Goal: Book appointment/travel/reservation

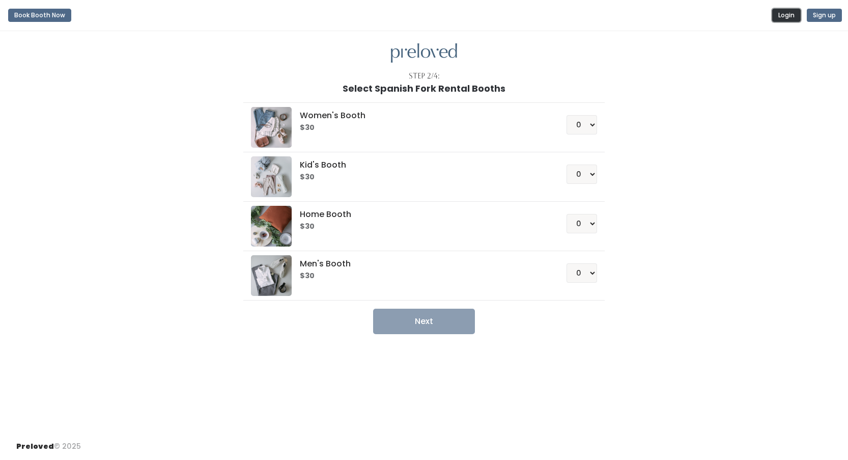
click at [790, 11] on button "Login" at bounding box center [787, 15] width 29 height 13
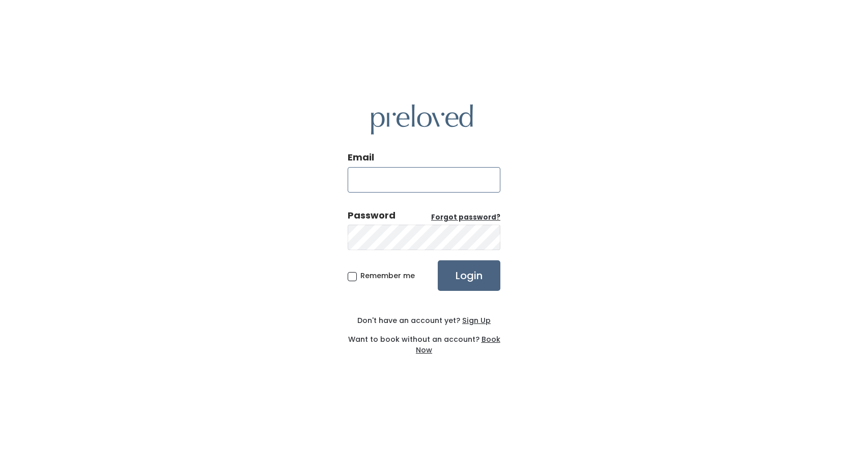
type input "[EMAIL_ADDRESS][DOMAIN_NAME]"
drag, startPoint x: 458, startPoint y: 277, endPoint x: 601, endPoint y: 266, distance: 144.0
click at [459, 277] on input "Login" at bounding box center [469, 275] width 63 height 31
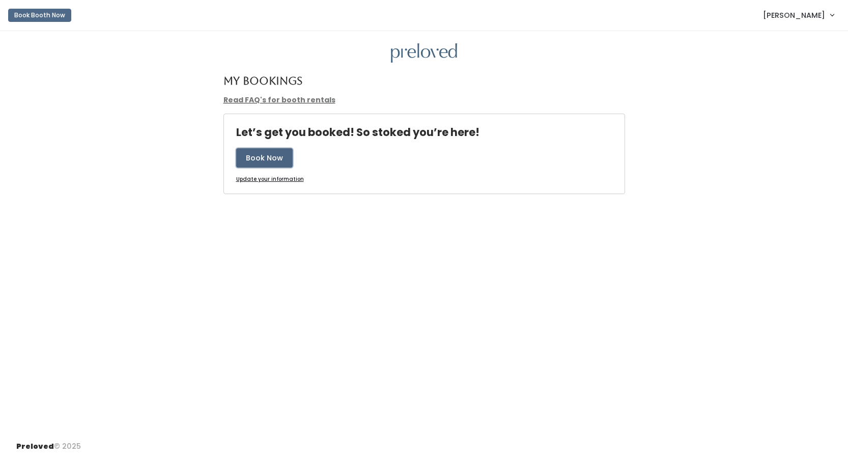
click at [256, 154] on button "Book Now" at bounding box center [264, 157] width 57 height 19
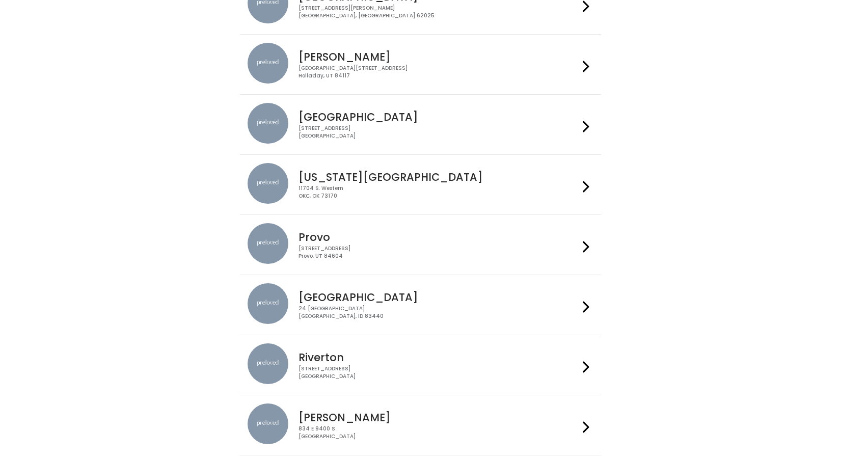
scroll to position [306, 0]
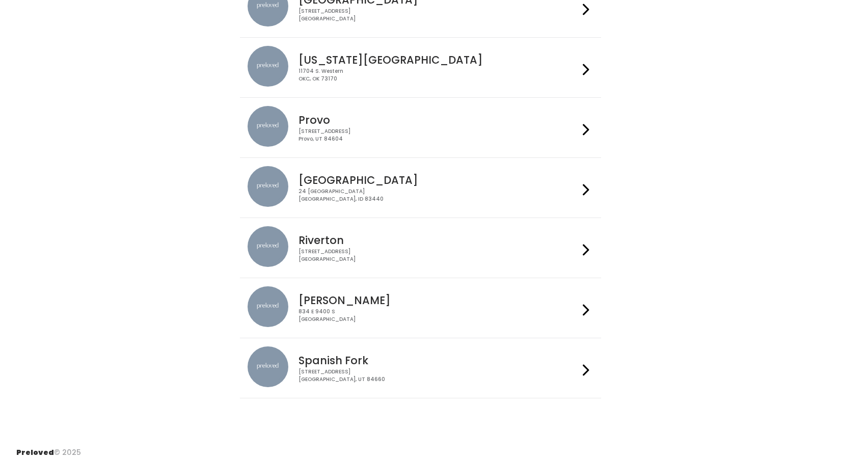
click at [359, 369] on div "244 N Main St Spanish Fork, UT 84660" at bounding box center [438, 375] width 280 height 15
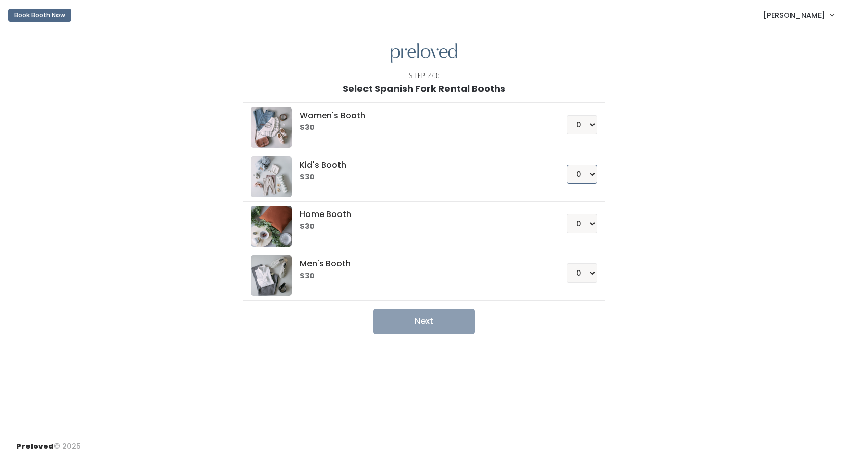
click at [579, 172] on select "0 1 2 3 4" at bounding box center [582, 173] width 31 height 19
select select "1"
click at [567, 164] on select "0 1 2 3 4" at bounding box center [582, 173] width 31 height 19
click at [419, 326] on button "Next" at bounding box center [424, 321] width 102 height 25
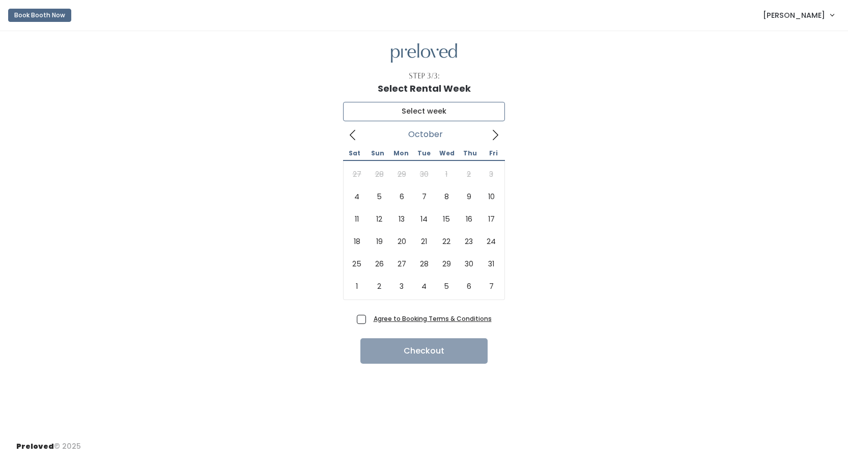
click at [432, 111] on input "text" at bounding box center [424, 111] width 162 height 19
type input "[DATE] to [DATE]"
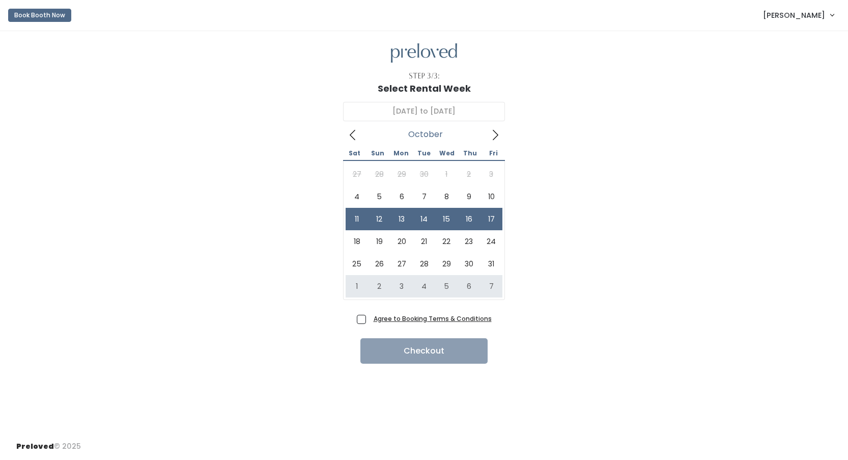
click at [639, 254] on div "[DATE] to October [DATE] Sun Mon Tue Wed Thu Fri 27 28 29 30 1 2 3 4 5 6 7 8 9 …" at bounding box center [424, 202] width 816 height 217
